Goal: Transaction & Acquisition: Purchase product/service

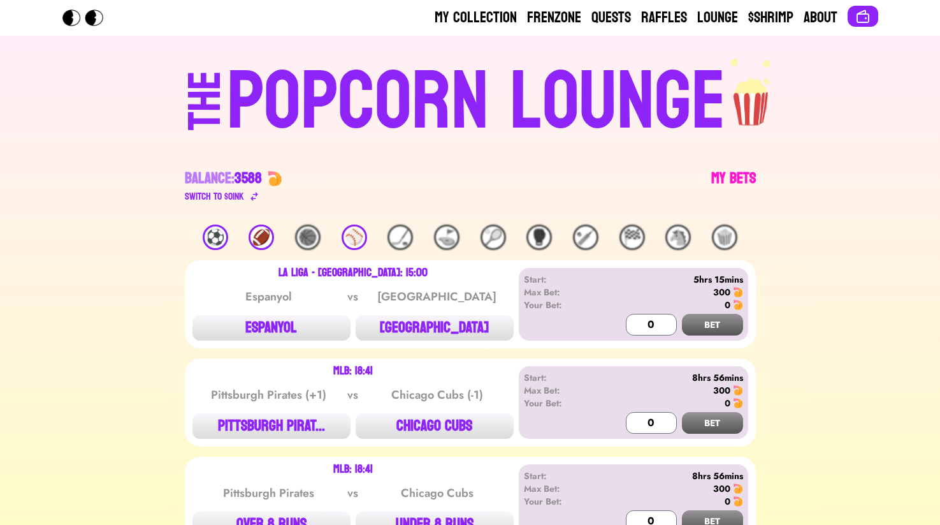
click at [725, 173] on link "My Bets" at bounding box center [733, 186] width 45 height 36
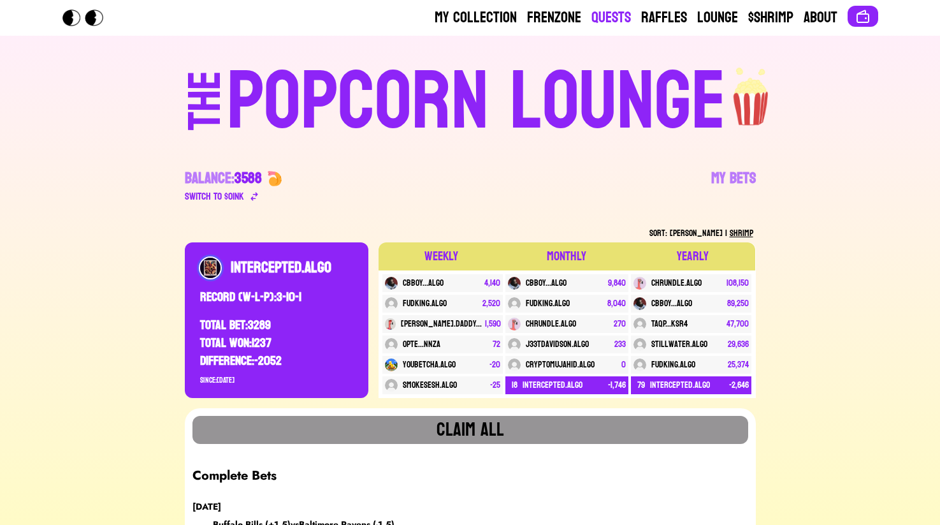
click at [616, 18] on link "Quests" at bounding box center [612, 18] width 40 height 20
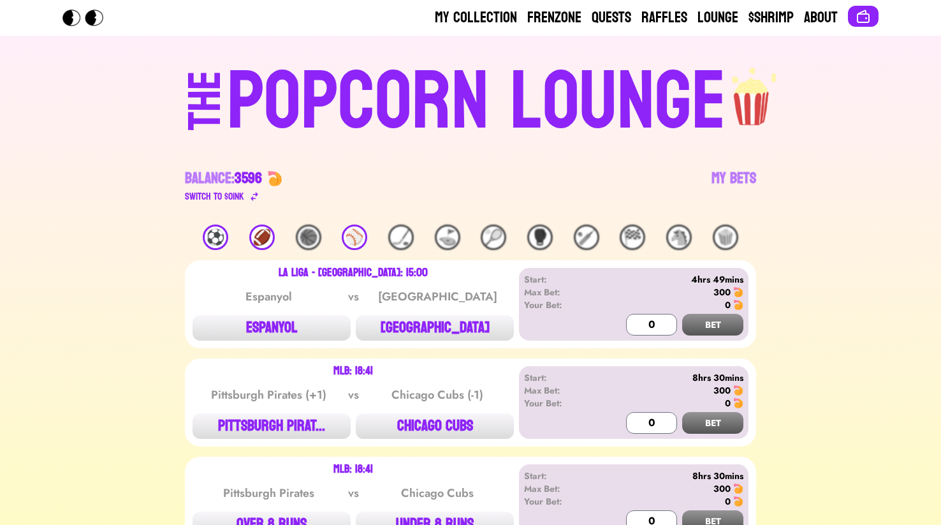
click at [251, 240] on div "🏈" at bounding box center [262, 237] width 26 height 26
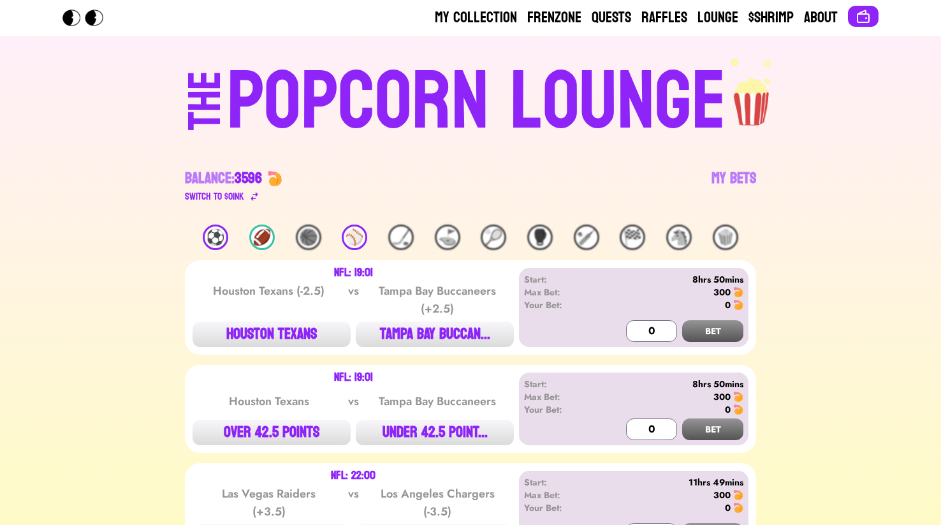
click at [840, 16] on div "My Collection Frenzone Quests Raffles Lounge $Shrimp About" at bounding box center [657, 18] width 444 height 20
click at [854, 16] on button at bounding box center [863, 16] width 31 height 21
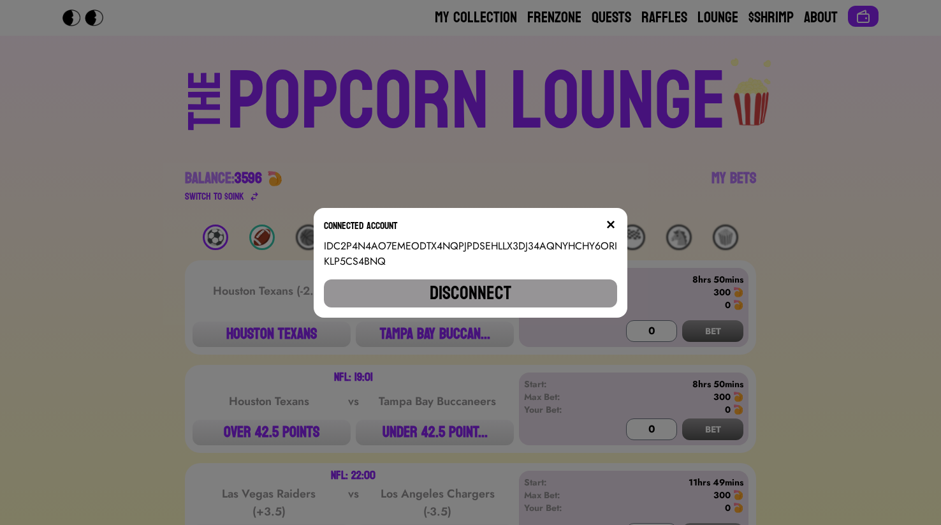
click at [561, 314] on div "Connected account IDC2P4N4AO7EMEODTX4NQPJPDSEHLLX3DJ34AQNYHCHY6ORIKLP5CS4BNQ Di…" at bounding box center [471, 263] width 314 height 110
click at [564, 300] on button "Disconnect" at bounding box center [470, 293] width 293 height 28
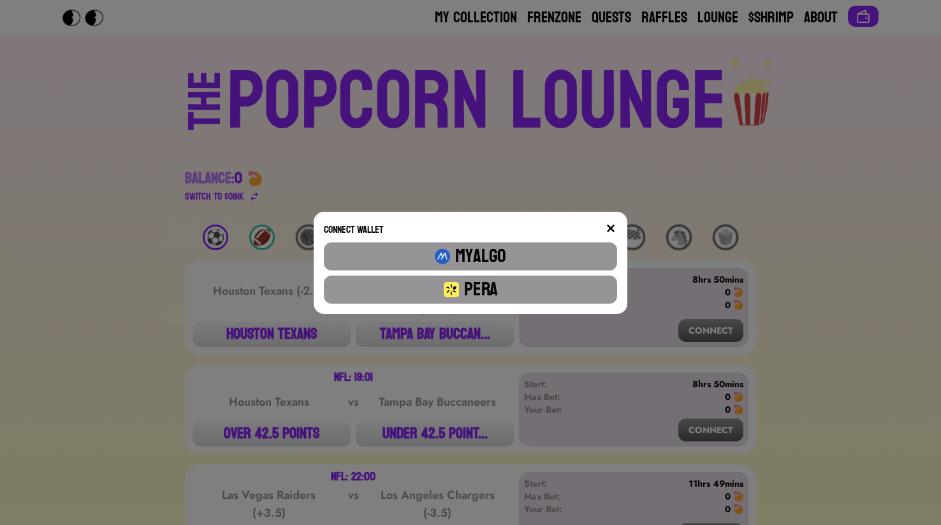
click at [497, 303] on button "Pera" at bounding box center [470, 289] width 293 height 28
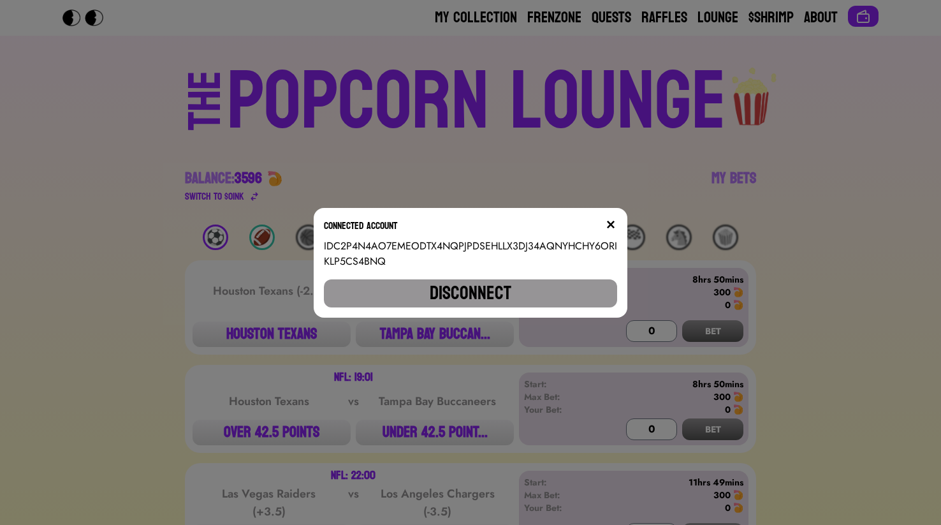
click at [609, 220] on img at bounding box center [611, 224] width 10 height 10
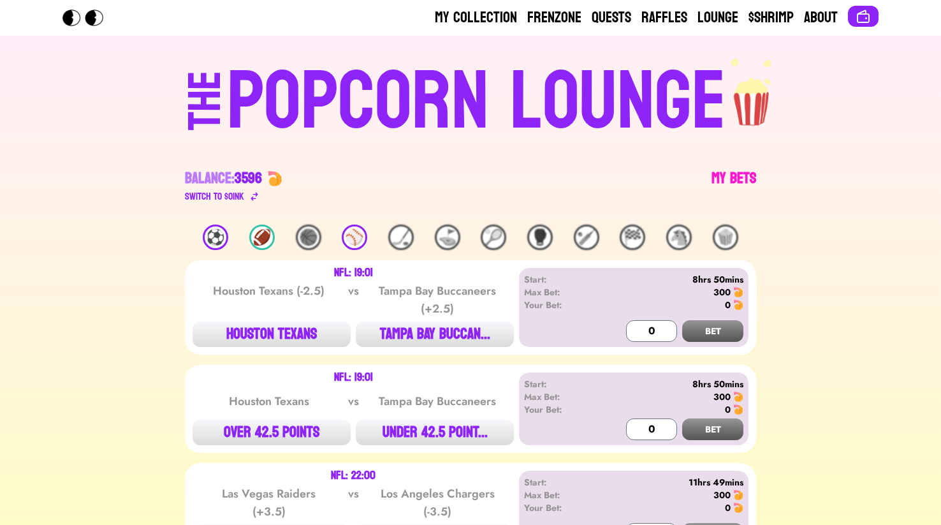
click at [729, 171] on link "My Bets" at bounding box center [733, 186] width 45 height 36
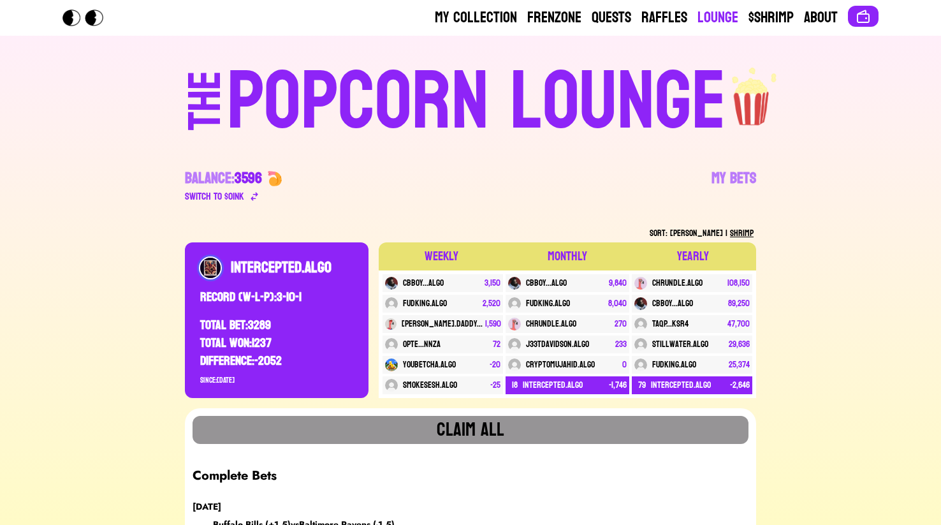
click at [726, 18] on link "Lounge" at bounding box center [717, 18] width 41 height 20
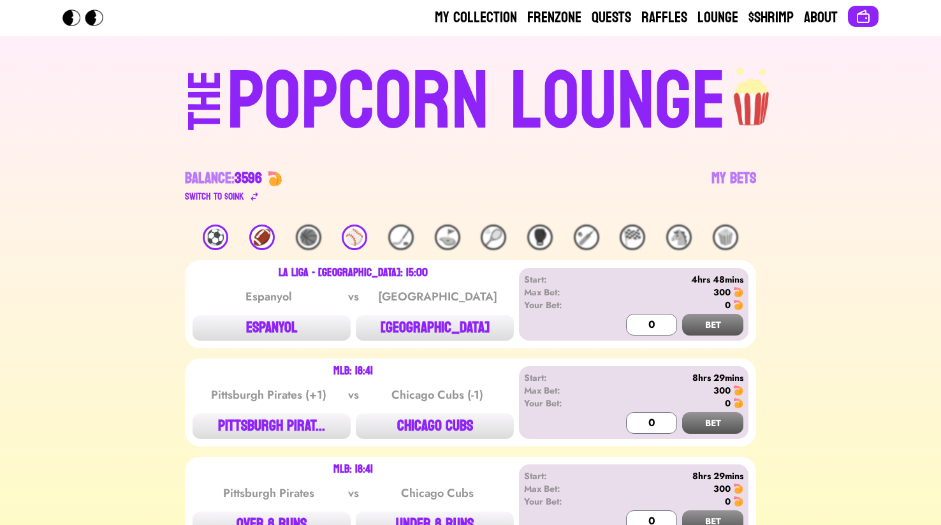
click at [268, 228] on div "🏈" at bounding box center [262, 237] width 26 height 26
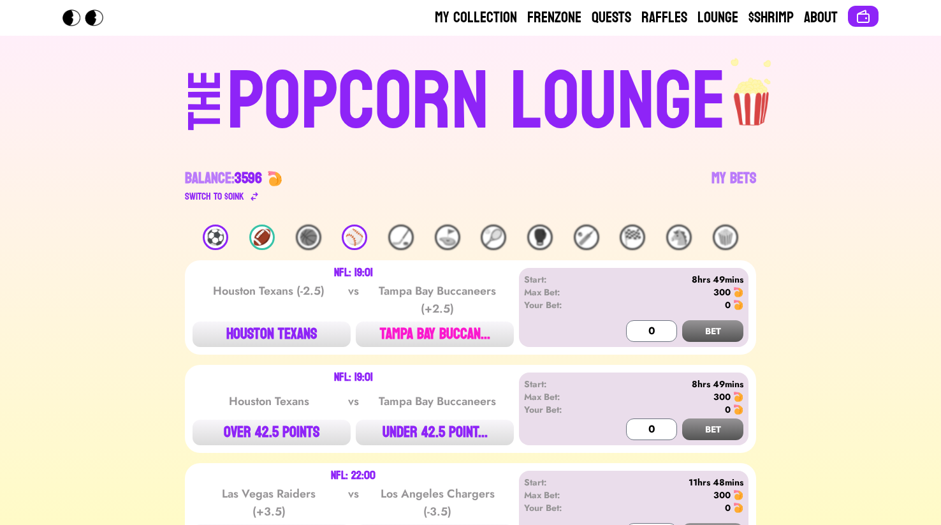
click at [424, 333] on button "TAMPA BAY BUCCAN..." at bounding box center [435, 334] width 158 height 26
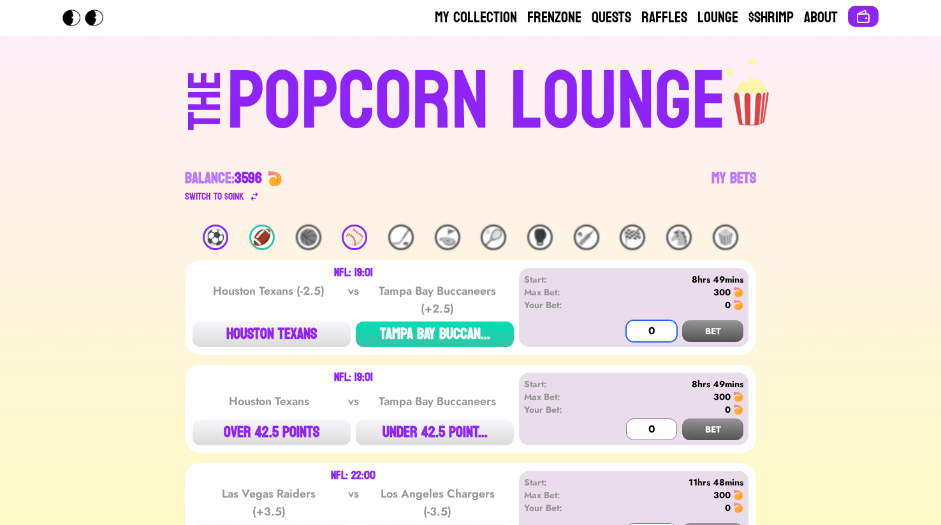
click at [670, 329] on input "0" at bounding box center [651, 331] width 51 height 22
click at [721, 328] on button "BET" at bounding box center [712, 331] width 61 height 22
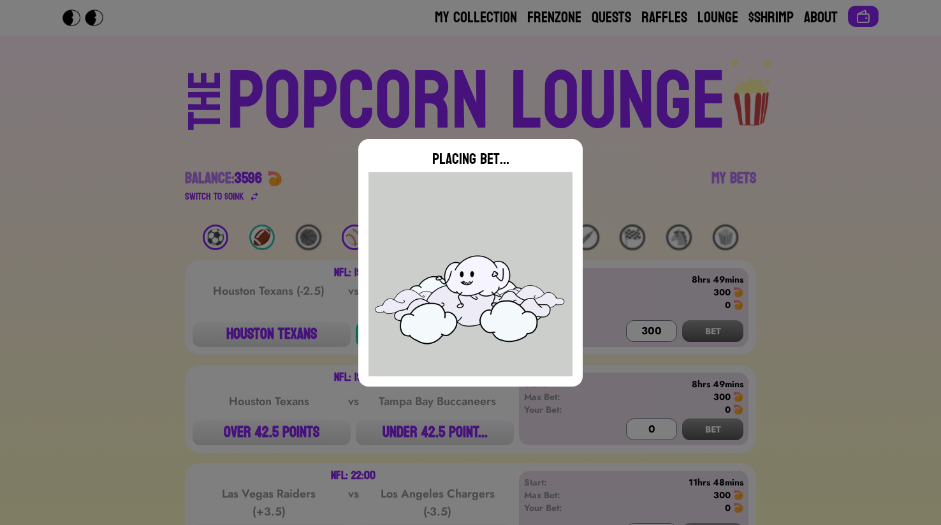
type input "0"
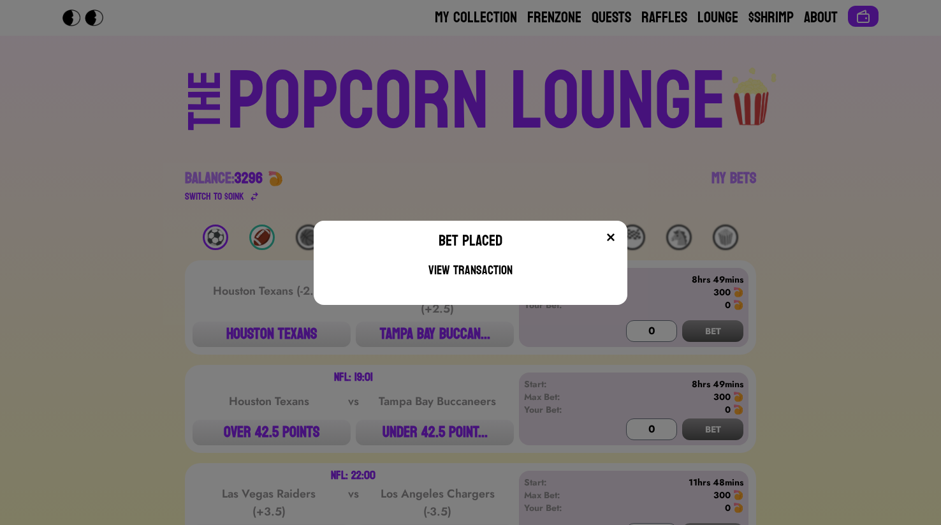
click at [610, 233] on img at bounding box center [611, 237] width 10 height 10
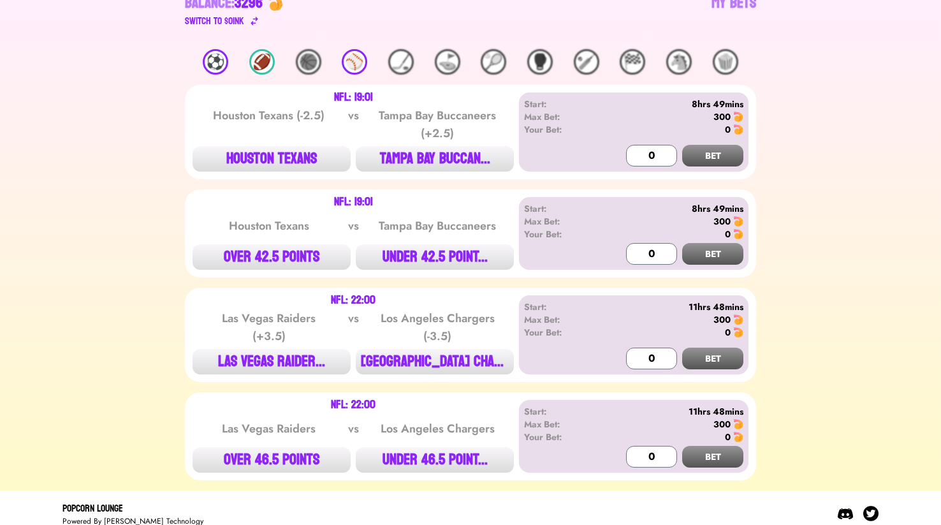
scroll to position [186, 0]
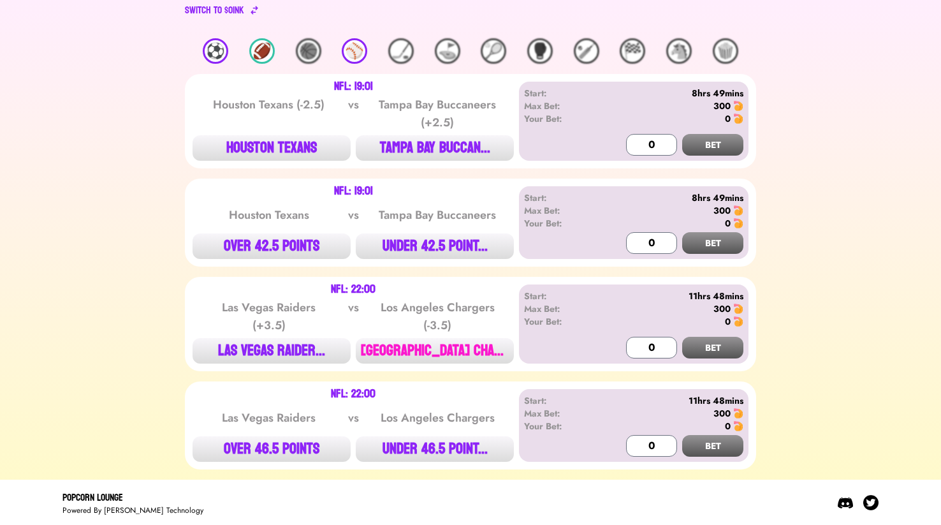
click at [436, 338] on button "[GEOGRAPHIC_DATA] CHAR..." at bounding box center [435, 351] width 158 height 26
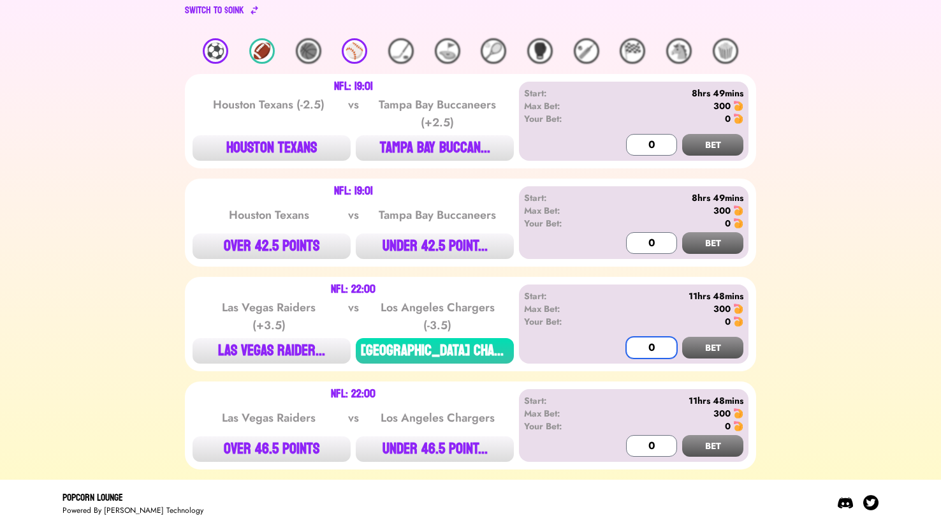
click at [637, 348] on input "0" at bounding box center [651, 348] width 51 height 22
click at [714, 355] on button "BET" at bounding box center [712, 348] width 61 height 22
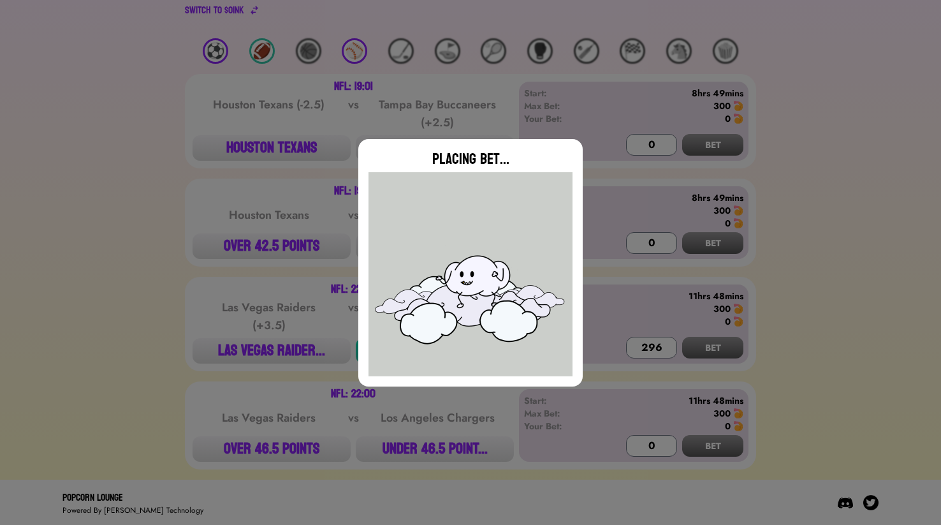
type input "0"
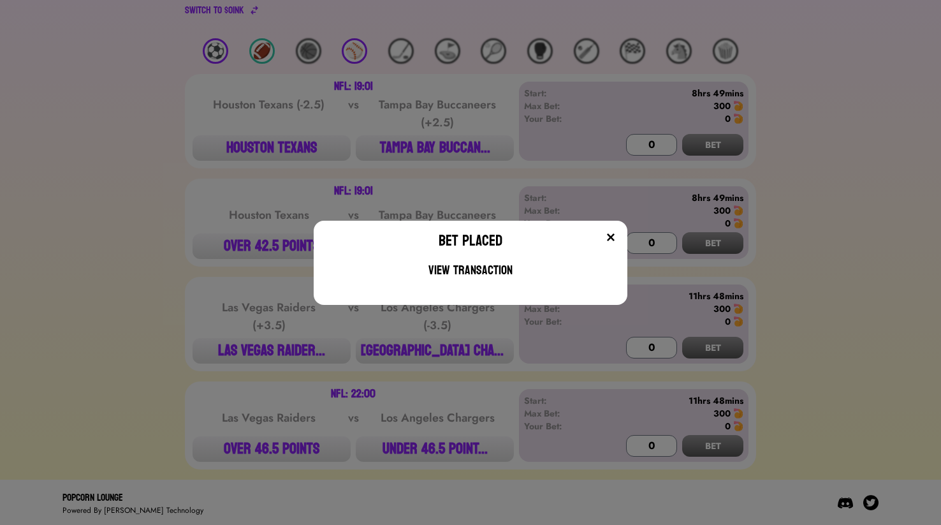
click at [610, 237] on img at bounding box center [611, 237] width 10 height 10
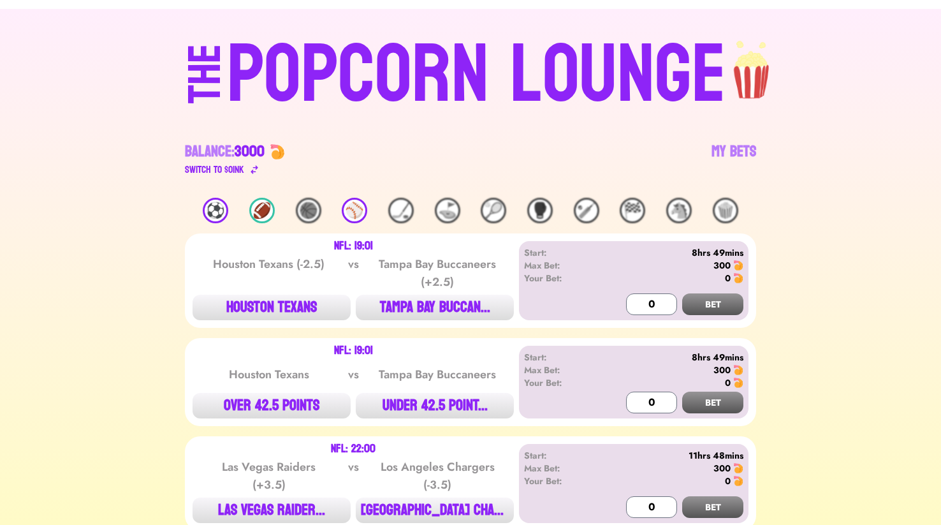
scroll to position [0, 0]
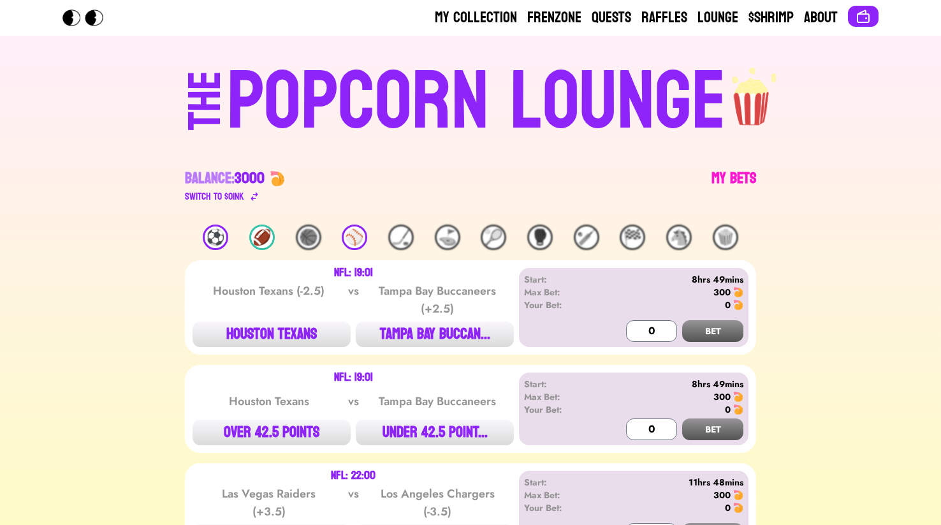
click at [720, 182] on link "My Bets" at bounding box center [733, 186] width 45 height 36
